Goal: Information Seeking & Learning: Learn about a topic

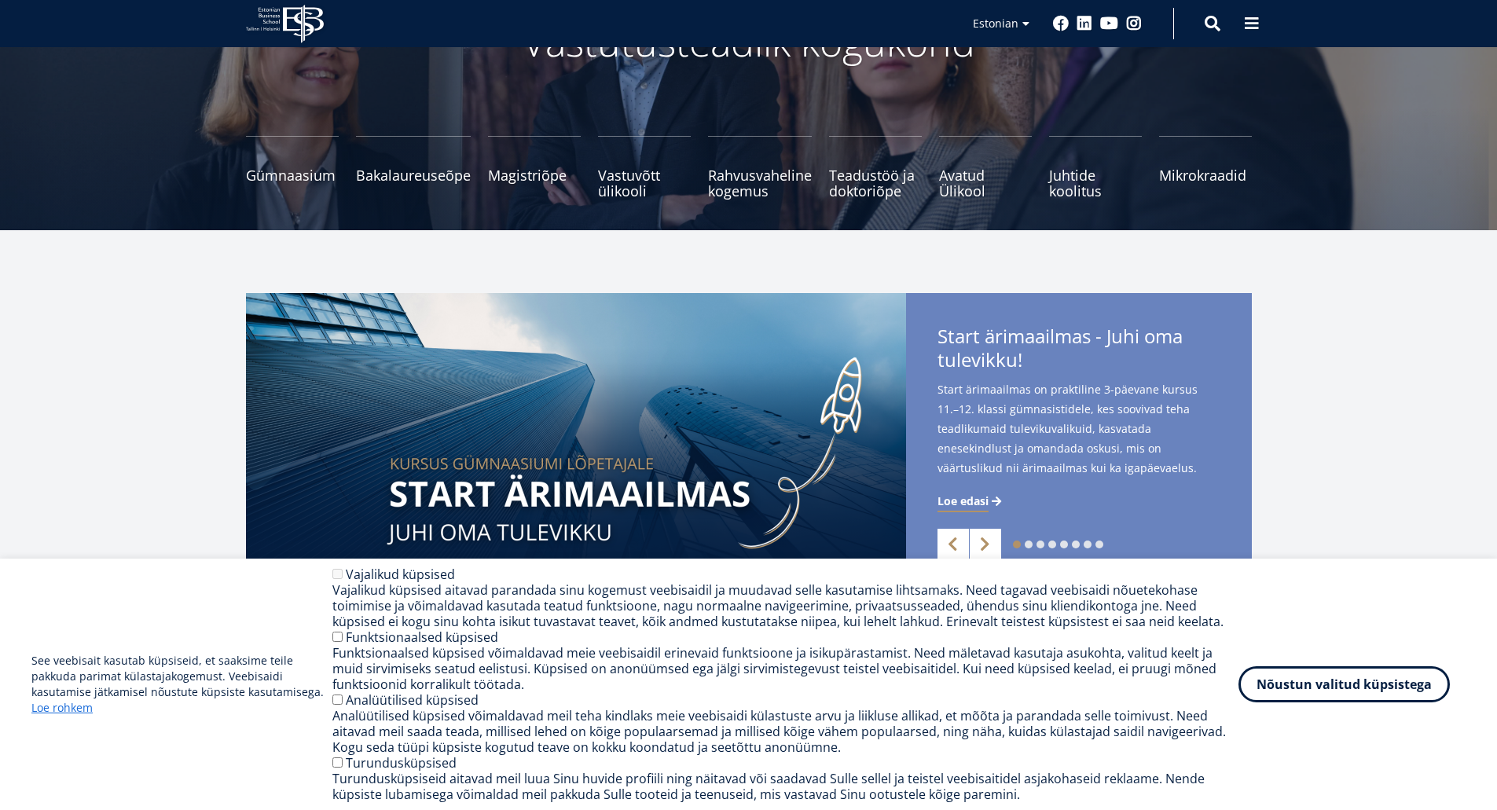
scroll to position [157, 0]
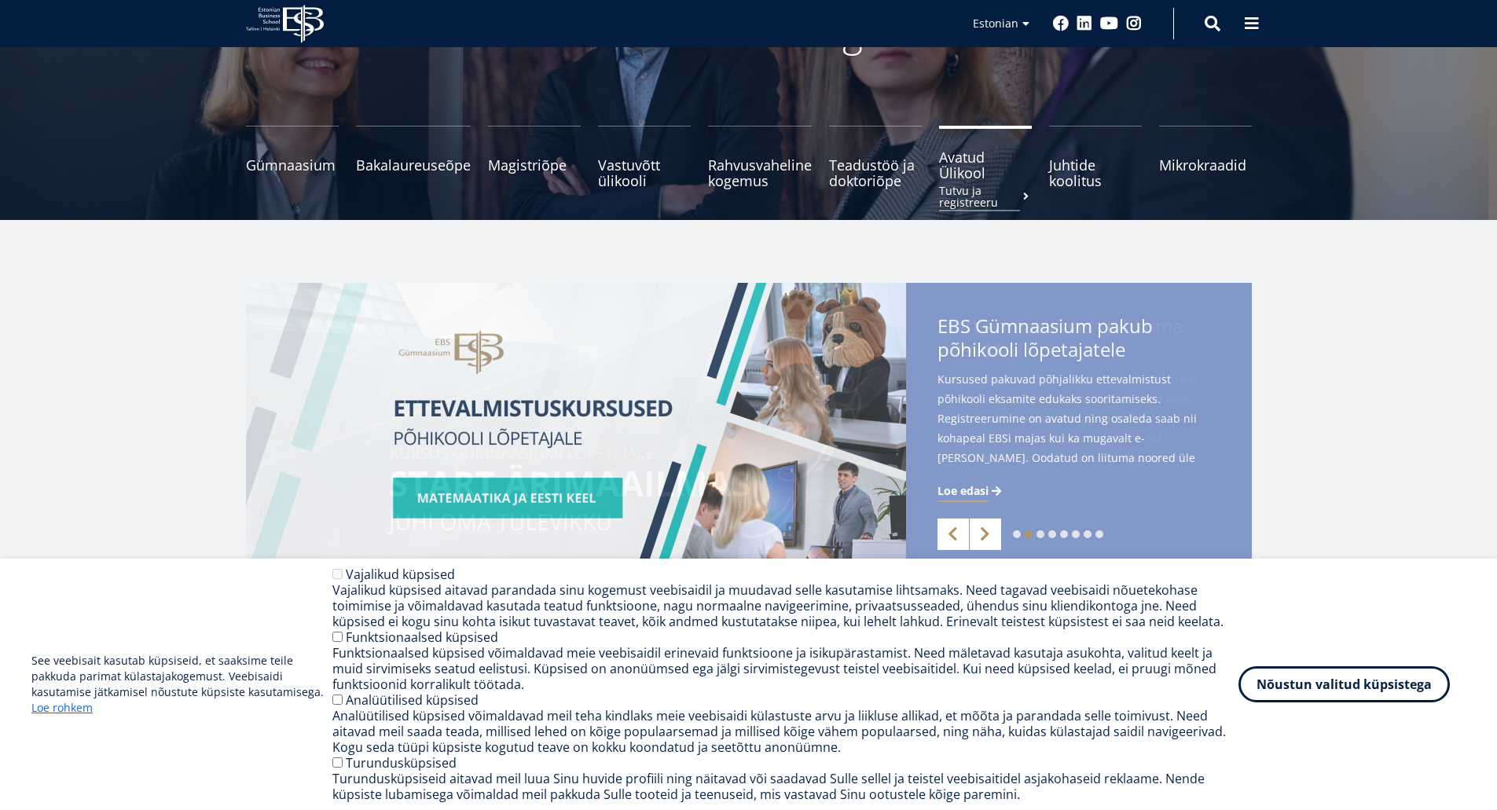
click at [954, 176] on span "Avatud Ülikool Tutvu ja registreeru" at bounding box center [985, 164] width 93 height 31
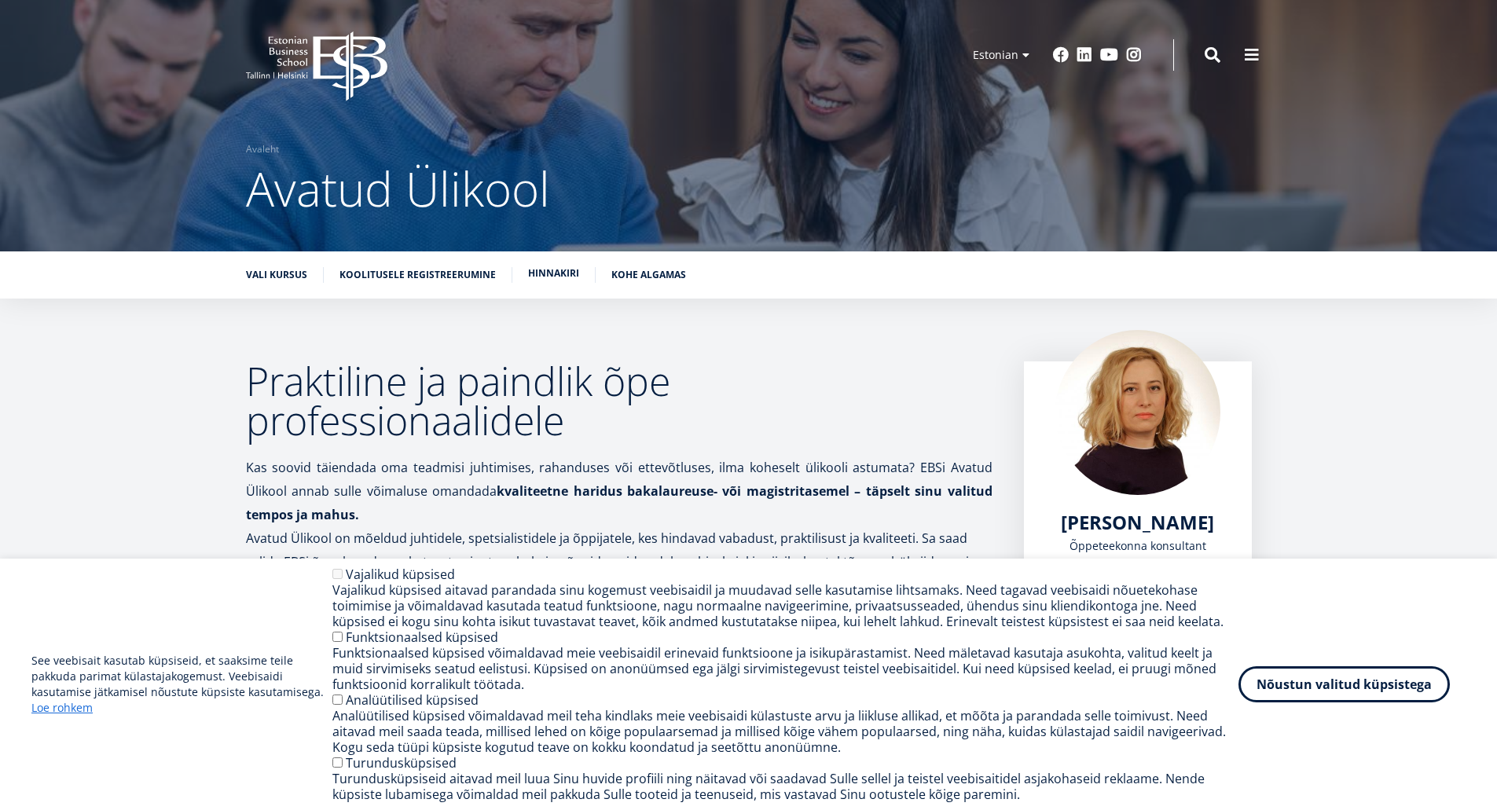
click at [553, 268] on link "Hinnakiri" at bounding box center [553, 274] width 51 height 16
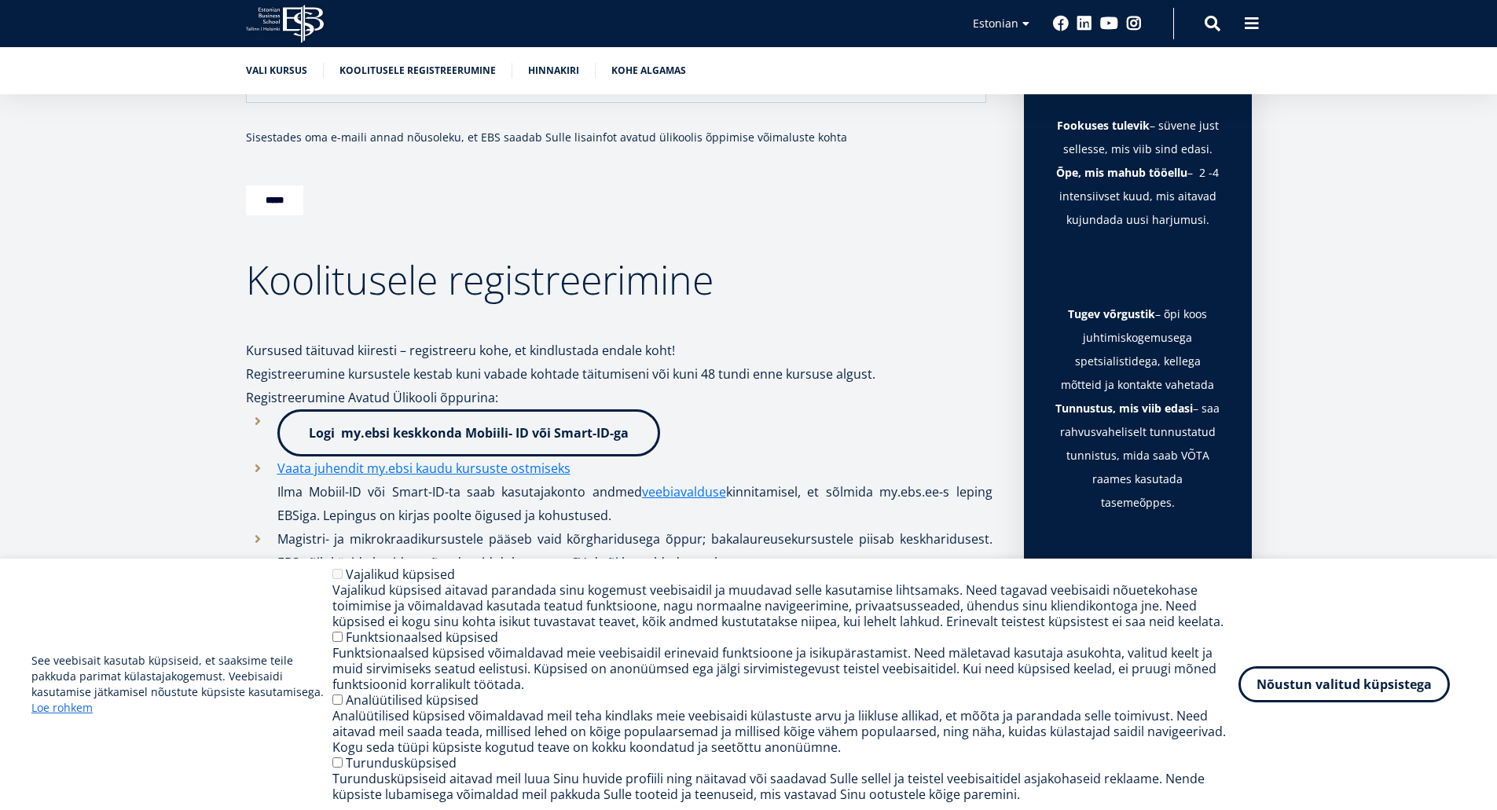
scroll to position [956, 0]
